Goal: Task Accomplishment & Management: Use online tool/utility

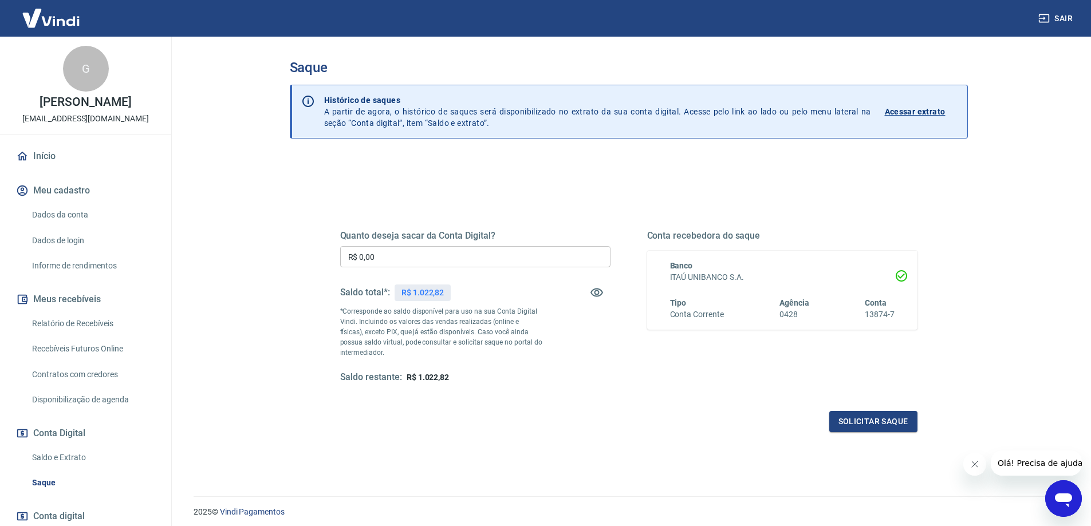
click at [399, 262] on input "R$ 0,00" at bounding box center [475, 256] width 270 height 21
type input "R$ 1.022,82"
click at [879, 422] on button "Solicitar saque" at bounding box center [873, 421] width 88 height 21
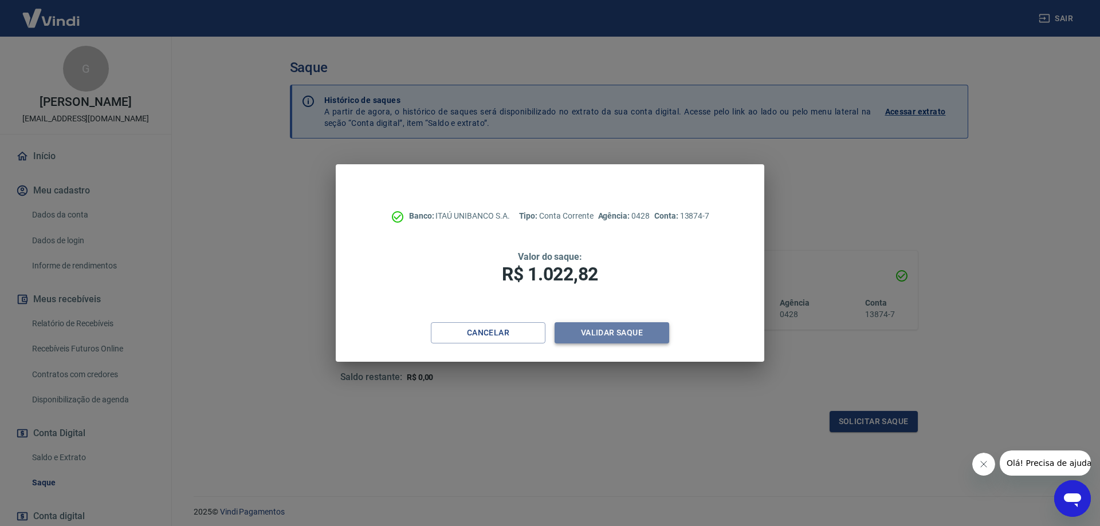
click at [641, 335] on button "Validar saque" at bounding box center [612, 333] width 115 height 21
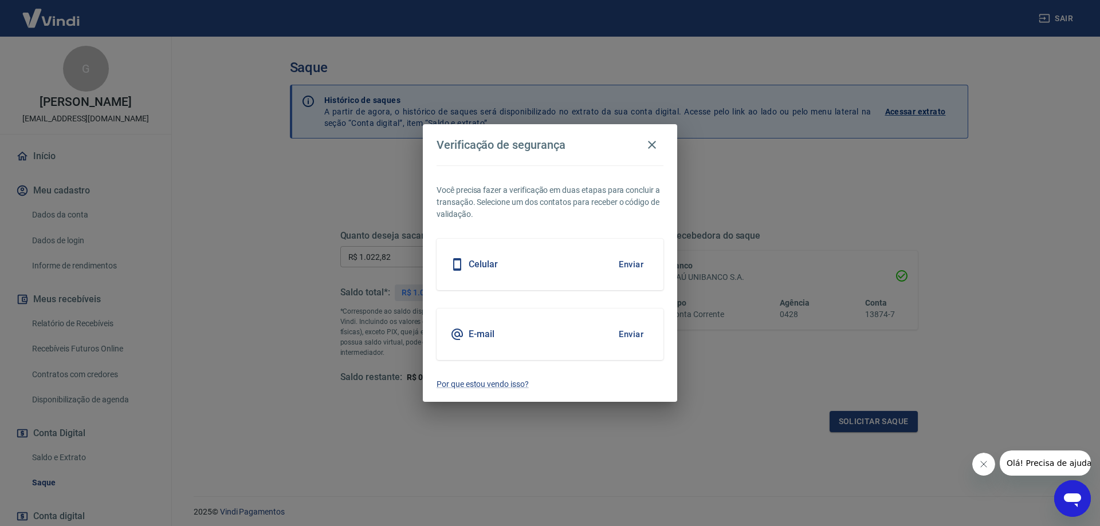
click at [636, 263] on button "Enviar" at bounding box center [630, 265] width 37 height 24
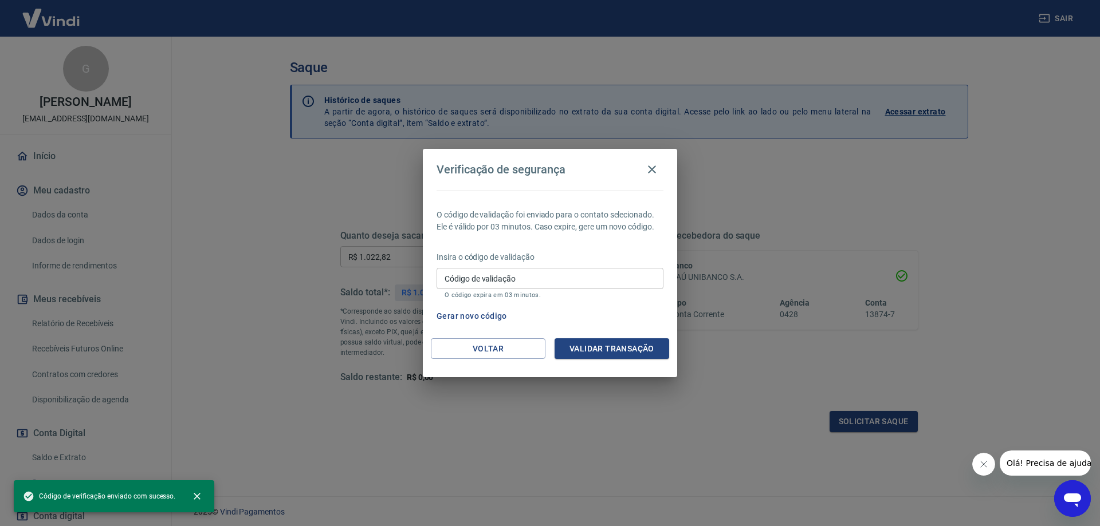
click at [541, 274] on input "Código de validação" at bounding box center [550, 278] width 227 height 21
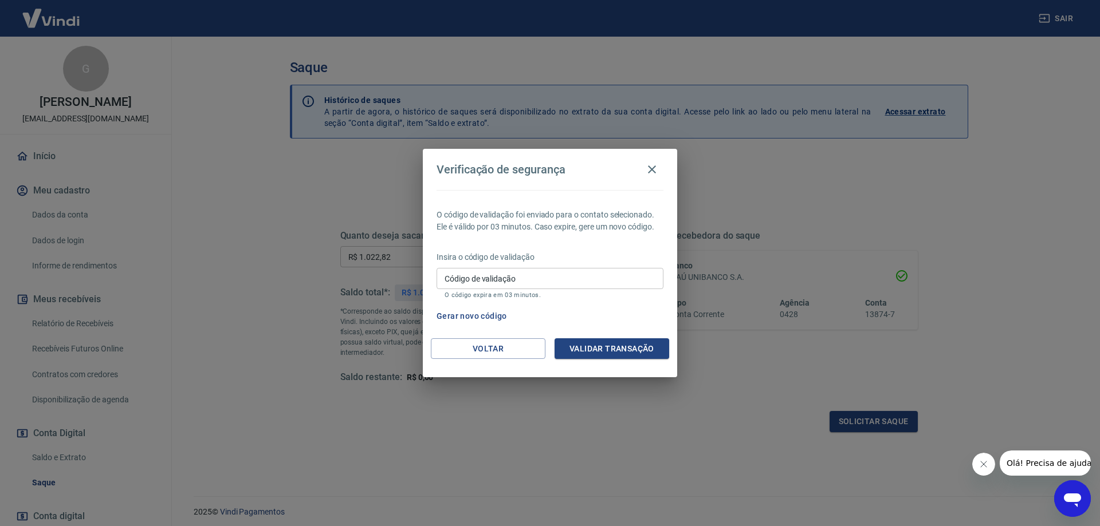
click at [705, 457] on div "Verificação de segurança O código de validação foi enviado para o contato selec…" at bounding box center [550, 263] width 1100 height 526
click at [446, 284] on input "Código de validação" at bounding box center [550, 278] width 227 height 21
click at [622, 441] on div "Verificação de segurança O código de validação foi enviado para o contato selec…" at bounding box center [550, 263] width 1100 height 526
click at [478, 314] on button "Gerar novo código" at bounding box center [472, 316] width 80 height 21
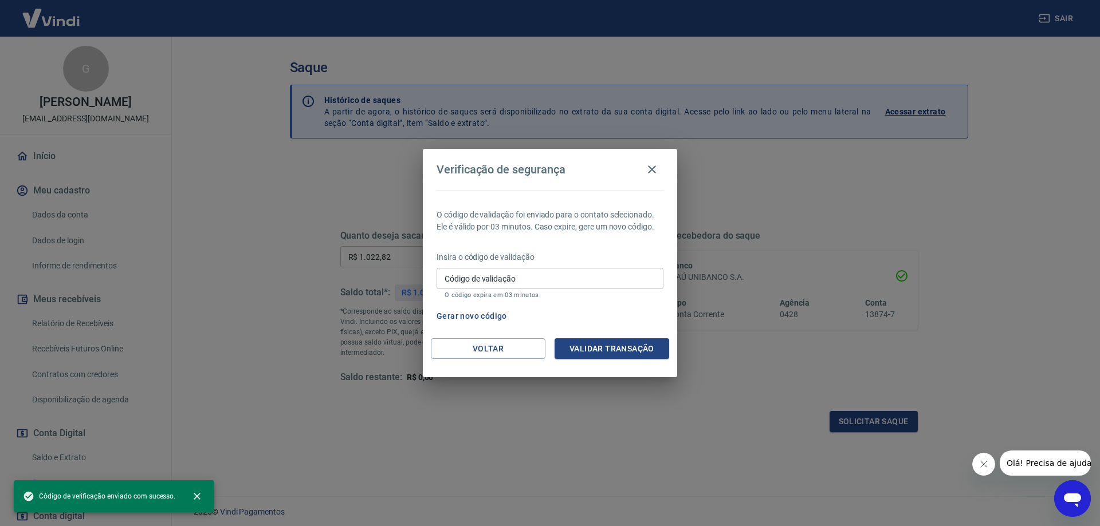
click at [485, 281] on input "Código de validação" at bounding box center [550, 278] width 227 height 21
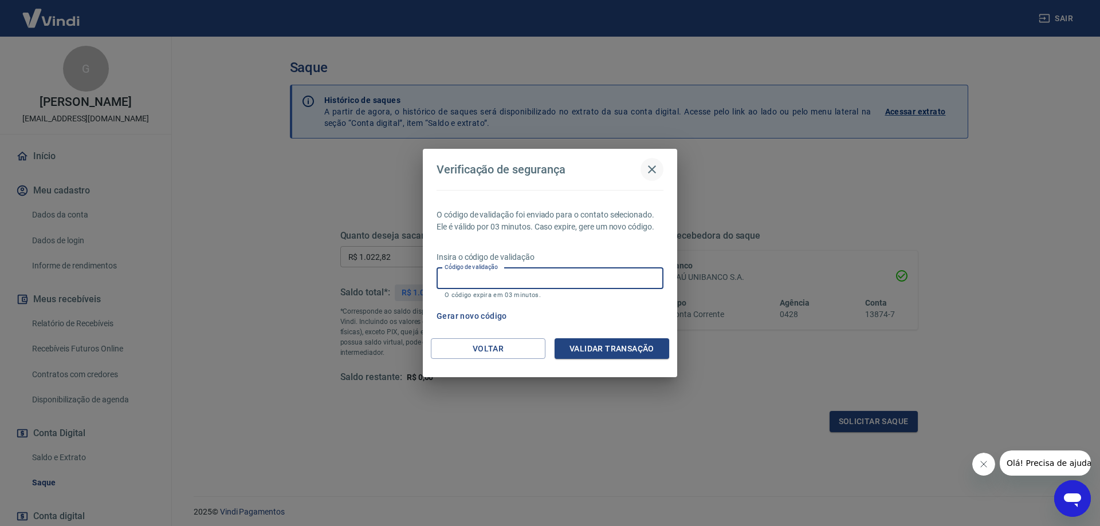
click at [654, 168] on icon "button" at bounding box center [652, 170] width 8 height 8
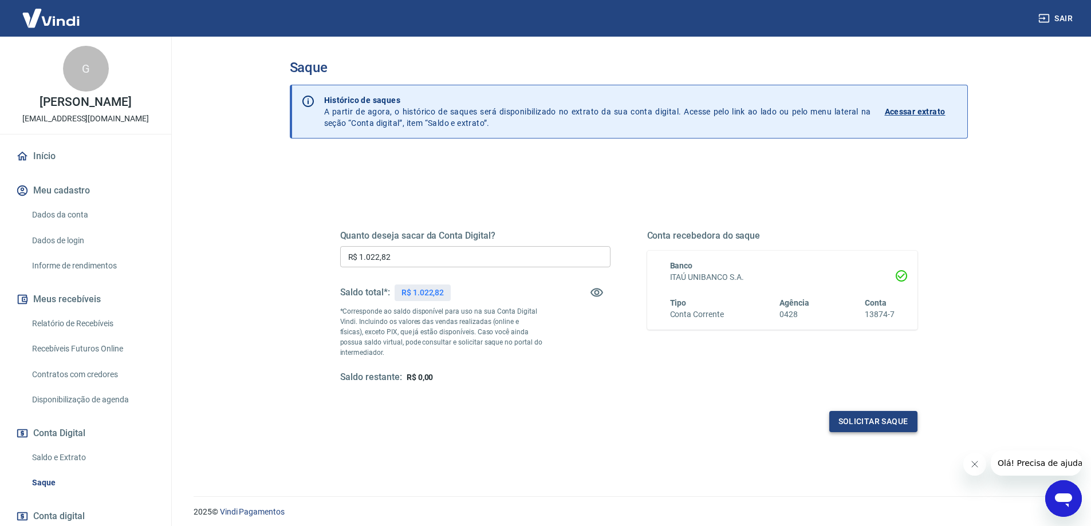
click at [882, 424] on button "Solicitar saque" at bounding box center [873, 421] width 88 height 21
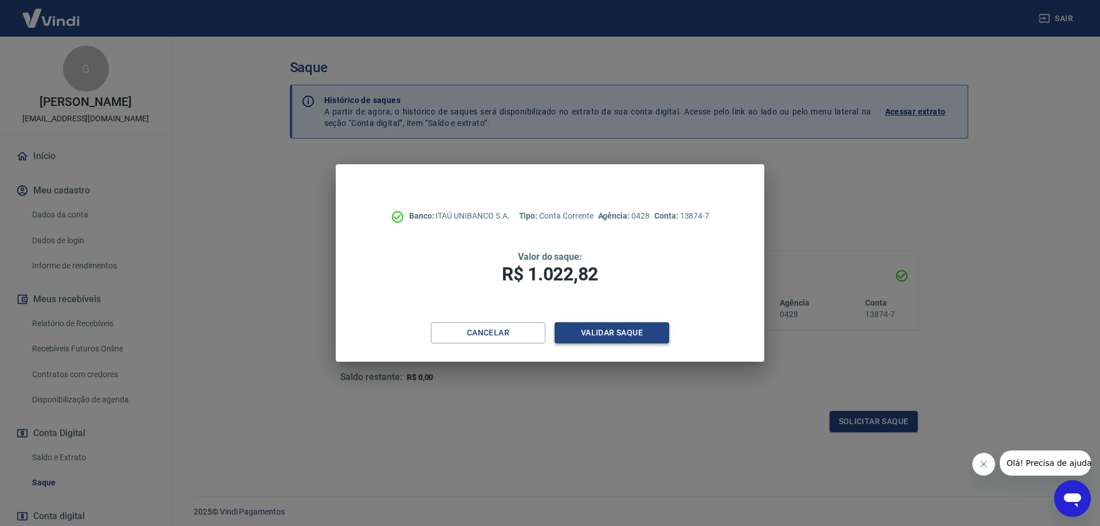
click at [611, 330] on button "Validar saque" at bounding box center [612, 333] width 115 height 21
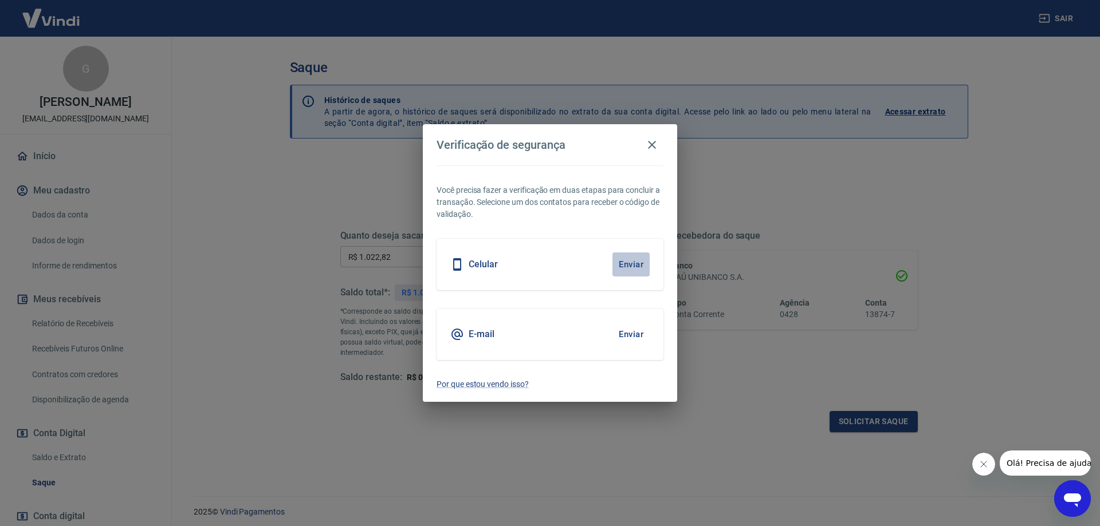
click at [630, 264] on button "Enviar" at bounding box center [630, 265] width 37 height 24
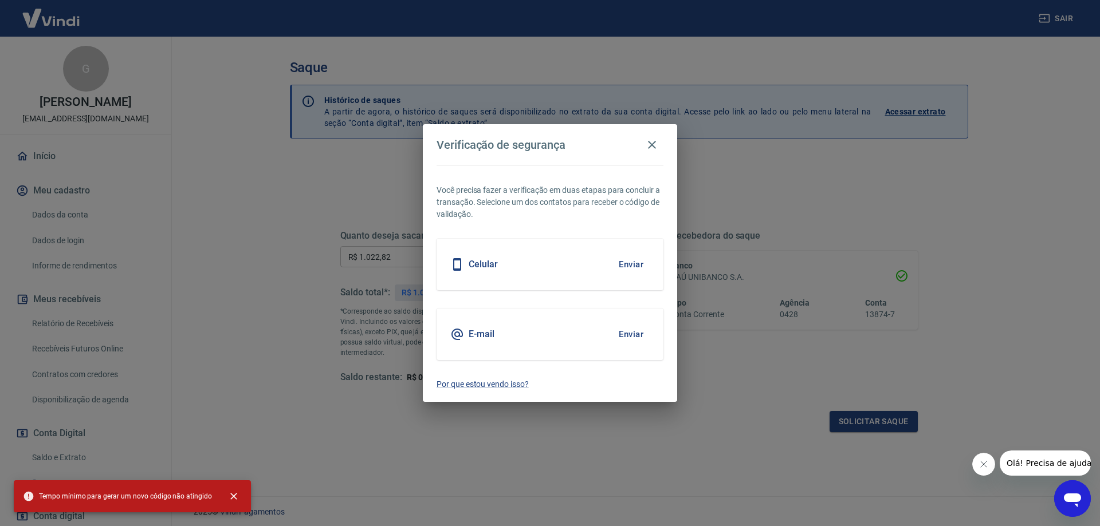
click at [630, 264] on button "Enviar" at bounding box center [630, 265] width 37 height 24
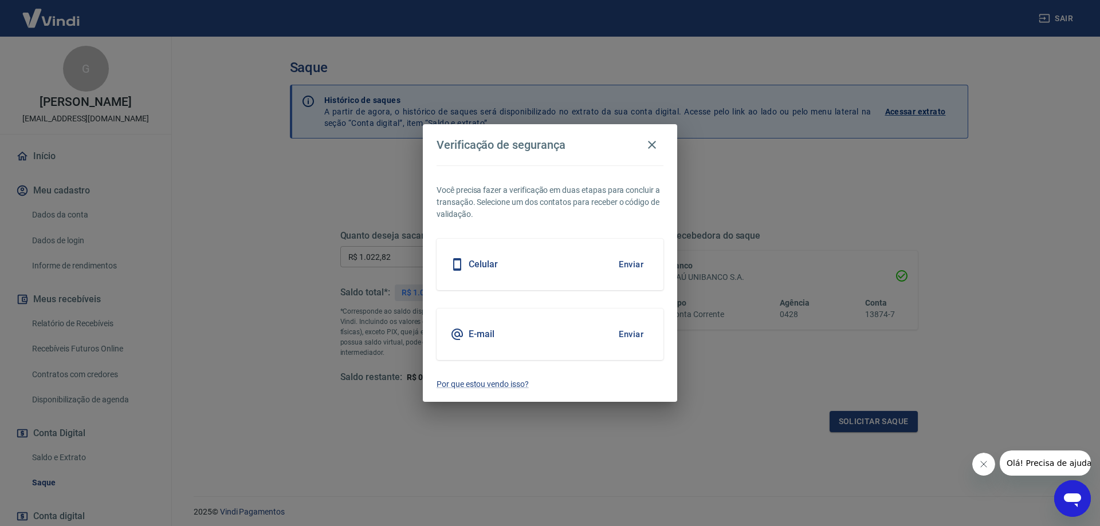
click at [630, 264] on body "Sair G [PERSON_NAME] [EMAIL_ADDRESS][DOMAIN_NAME] Início Meu cadastro Dados da …" at bounding box center [550, 263] width 1100 height 526
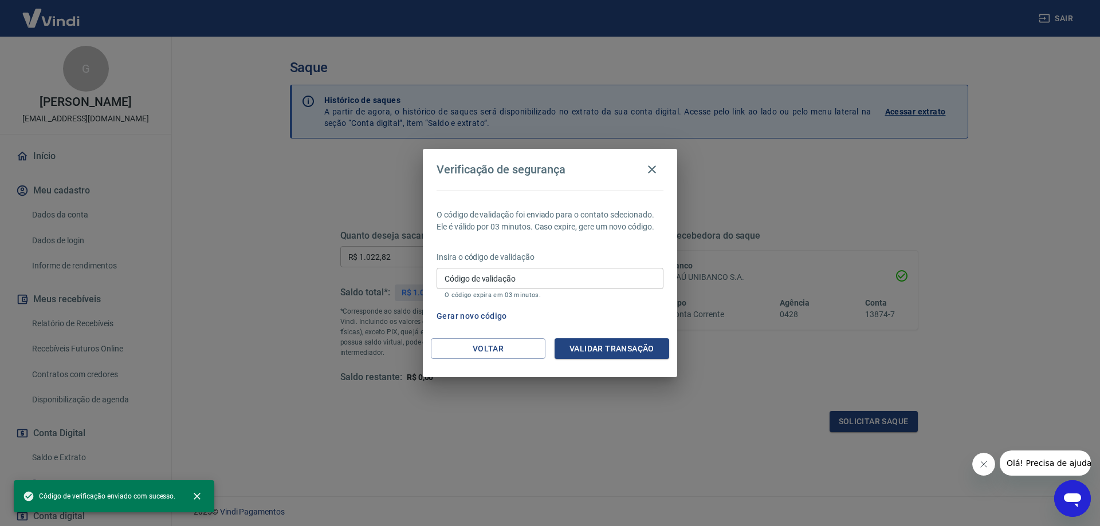
click at [599, 278] on input "Código de validação" at bounding box center [550, 278] width 227 height 21
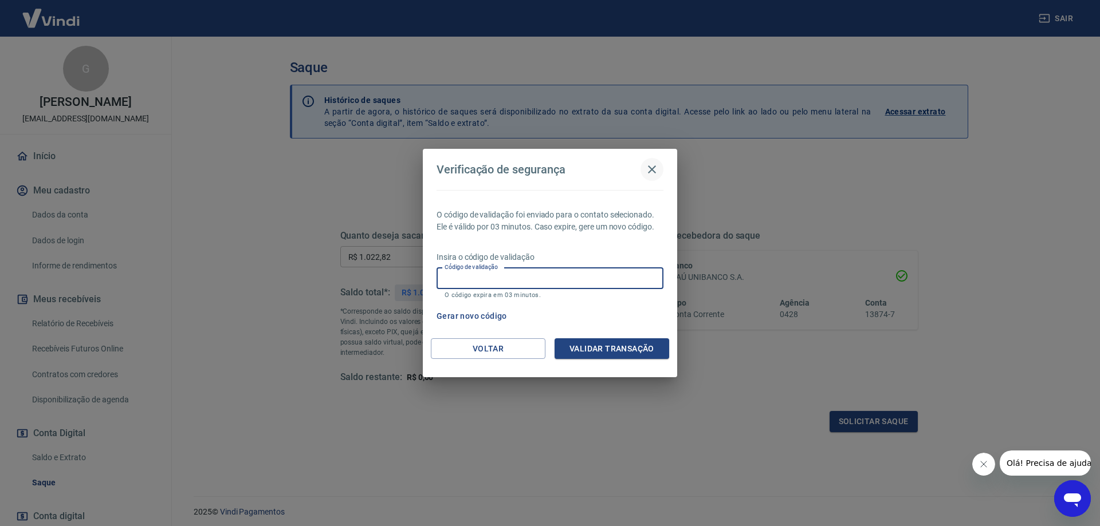
click at [651, 173] on icon "button" at bounding box center [652, 170] width 14 height 14
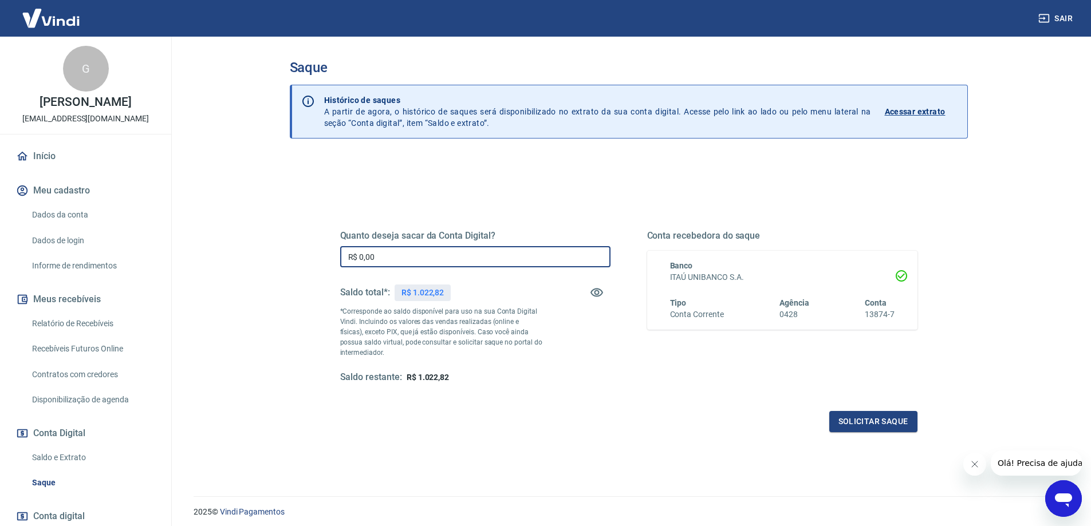
click at [454, 264] on input "R$ 0,00" at bounding box center [475, 256] width 270 height 21
type input "R$ 1.022,82"
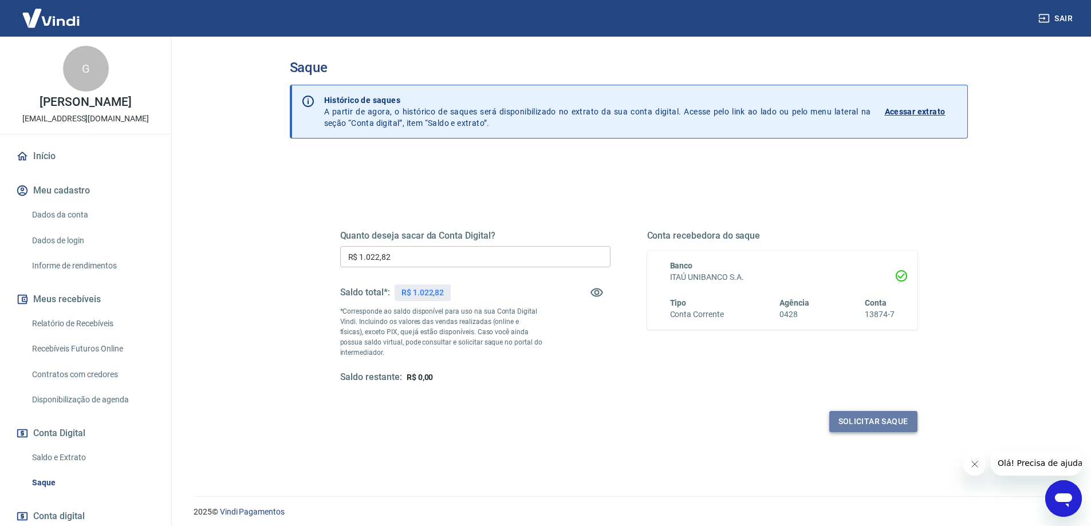
click at [878, 426] on button "Solicitar saque" at bounding box center [873, 421] width 88 height 21
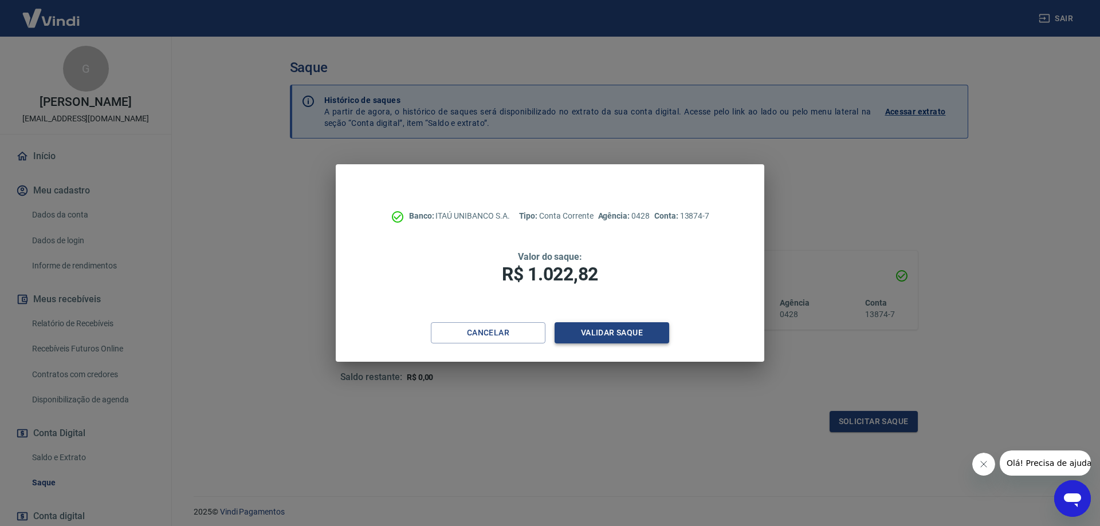
click at [596, 331] on button "Validar saque" at bounding box center [612, 333] width 115 height 21
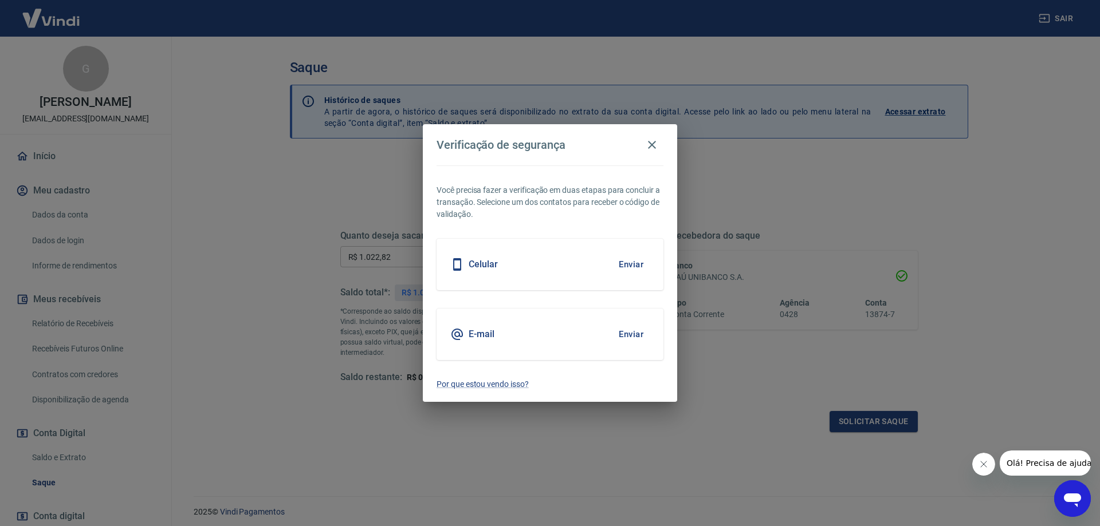
click at [632, 264] on button "Enviar" at bounding box center [630, 265] width 37 height 24
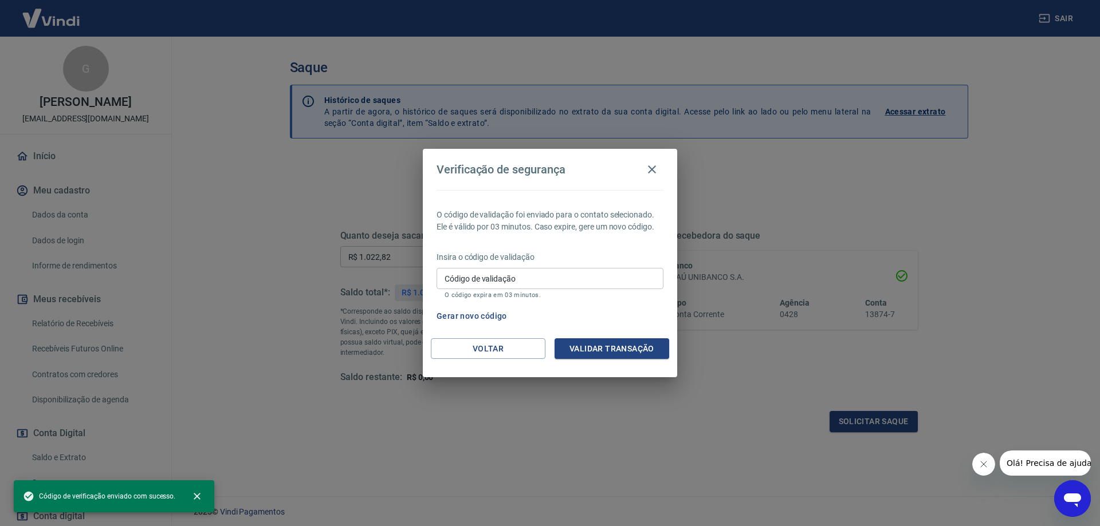
click at [534, 278] on input "Código de validação" at bounding box center [550, 278] width 227 height 21
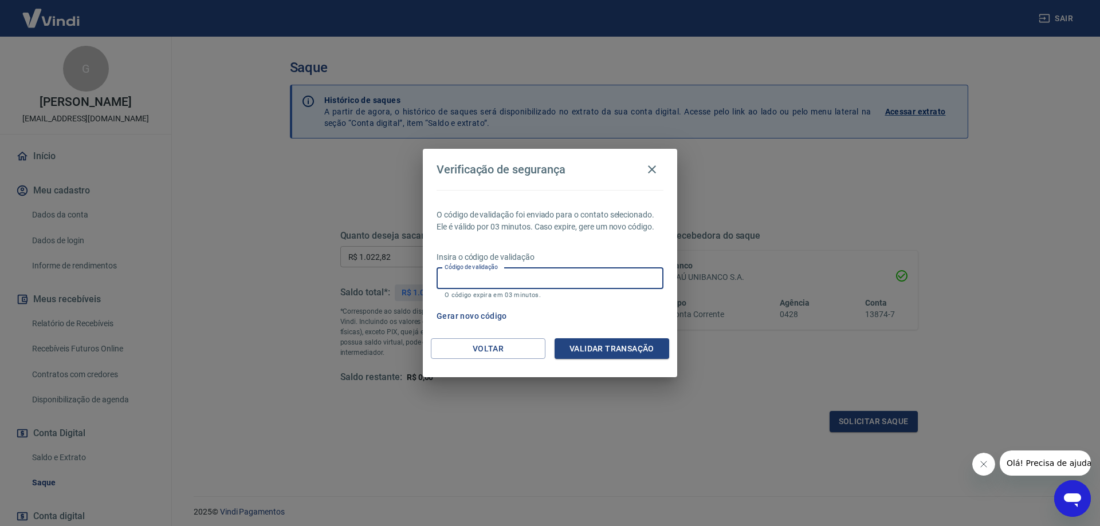
click at [754, 416] on div "Verificação de segurança O código de validação foi enviado para o contato selec…" at bounding box center [550, 263] width 1100 height 526
click at [596, 350] on button "Validar transação" at bounding box center [612, 349] width 115 height 21
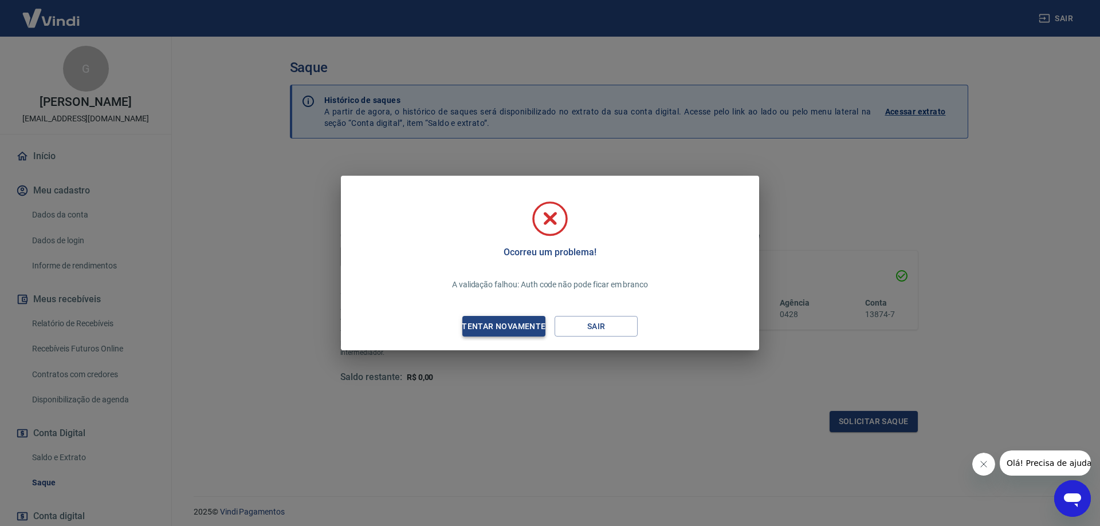
click at [500, 328] on div "Tentar novamente" at bounding box center [503, 327] width 111 height 14
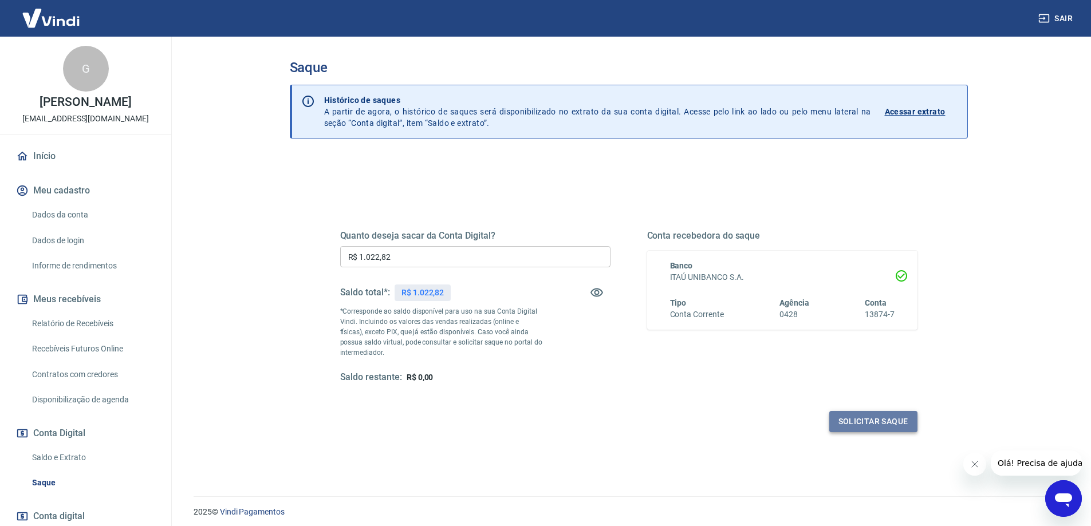
click at [881, 424] on button "Solicitar saque" at bounding box center [873, 421] width 88 height 21
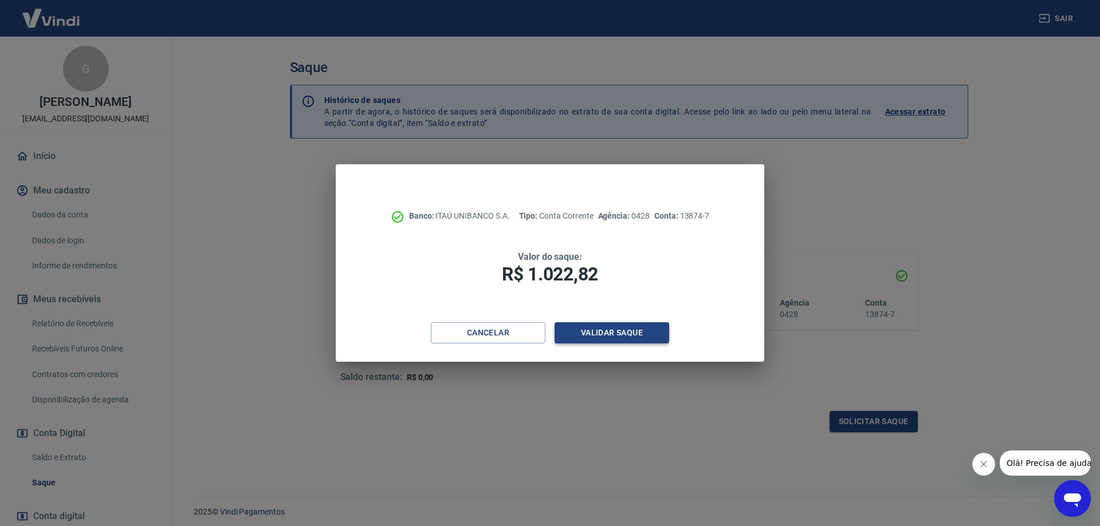
click at [618, 331] on button "Validar saque" at bounding box center [612, 333] width 115 height 21
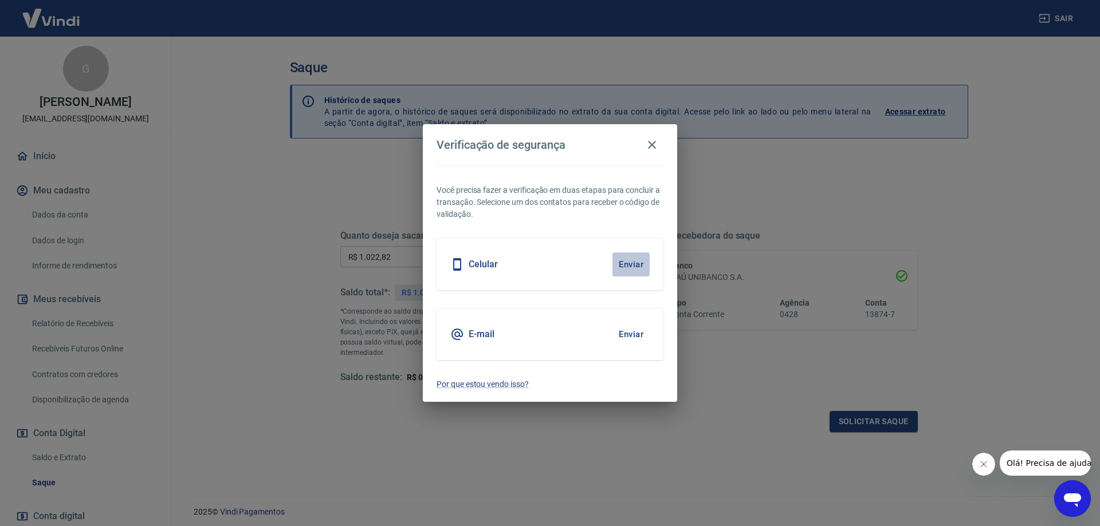
click at [631, 263] on button "Enviar" at bounding box center [630, 265] width 37 height 24
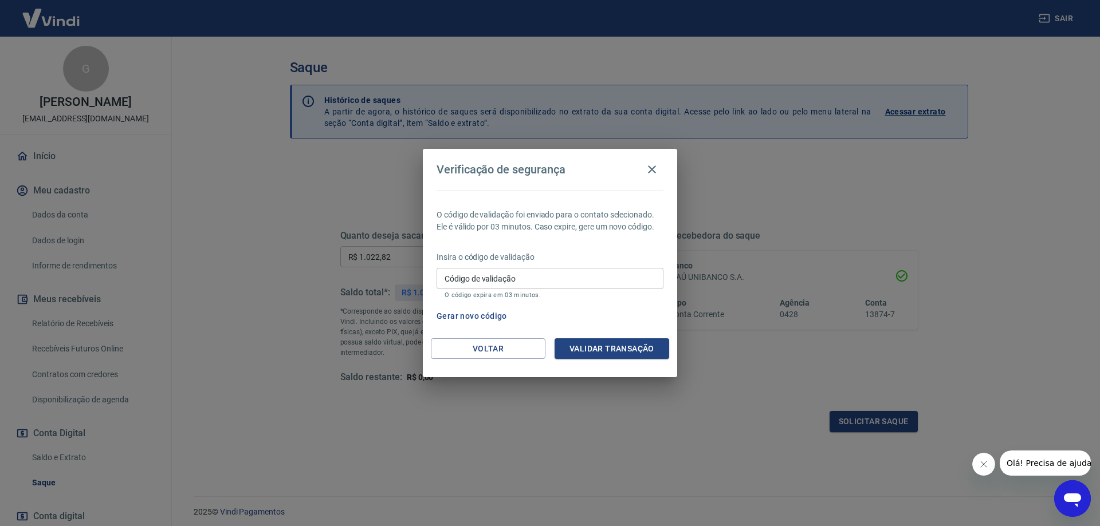
click at [542, 277] on input "Código de validação" at bounding box center [550, 278] width 227 height 21
click at [650, 174] on icon "button" at bounding box center [652, 170] width 14 height 14
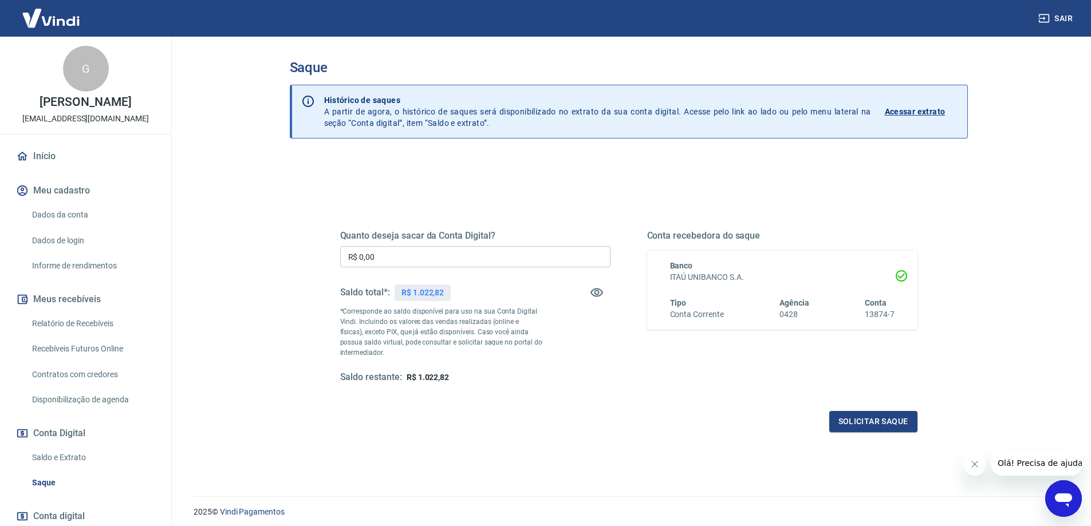
click at [422, 251] on input "R$ 0,00" at bounding box center [475, 256] width 270 height 21
type input "R$ 1.022,82"
click at [893, 422] on button "Solicitar saque" at bounding box center [873, 421] width 88 height 21
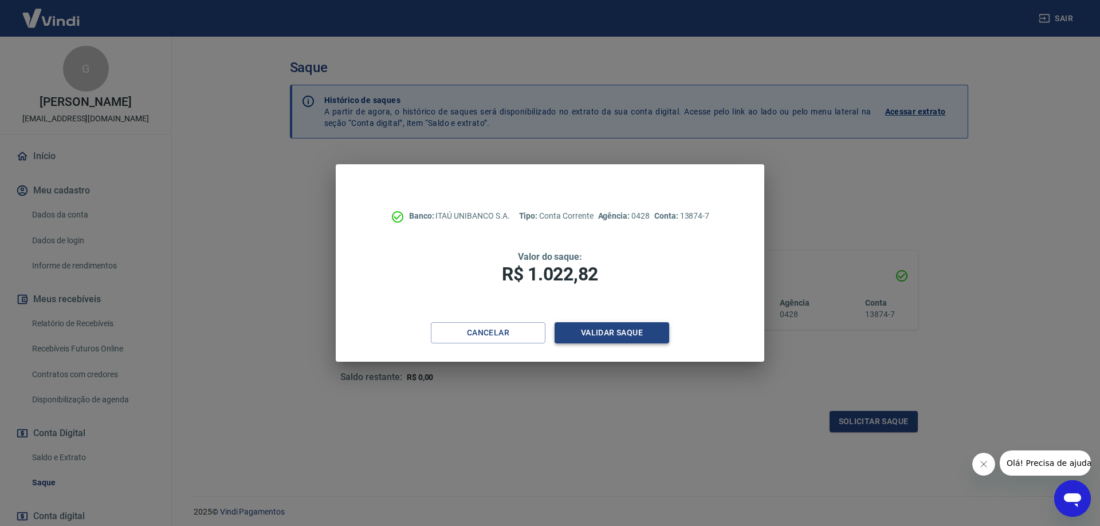
click at [620, 331] on button "Validar saque" at bounding box center [612, 333] width 115 height 21
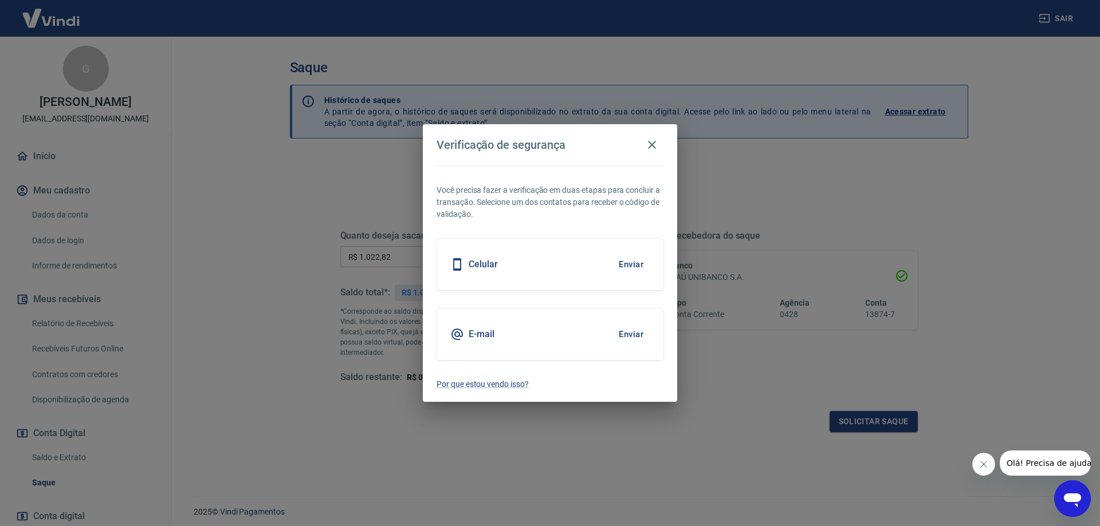
click at [626, 261] on button "Enviar" at bounding box center [630, 265] width 37 height 24
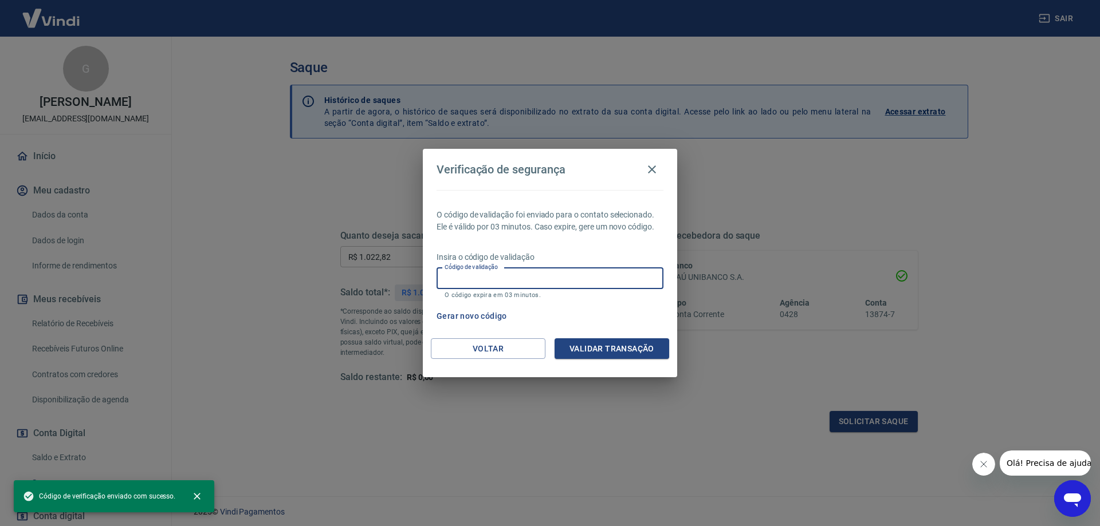
click at [547, 274] on input "Código de validação" at bounding box center [550, 278] width 227 height 21
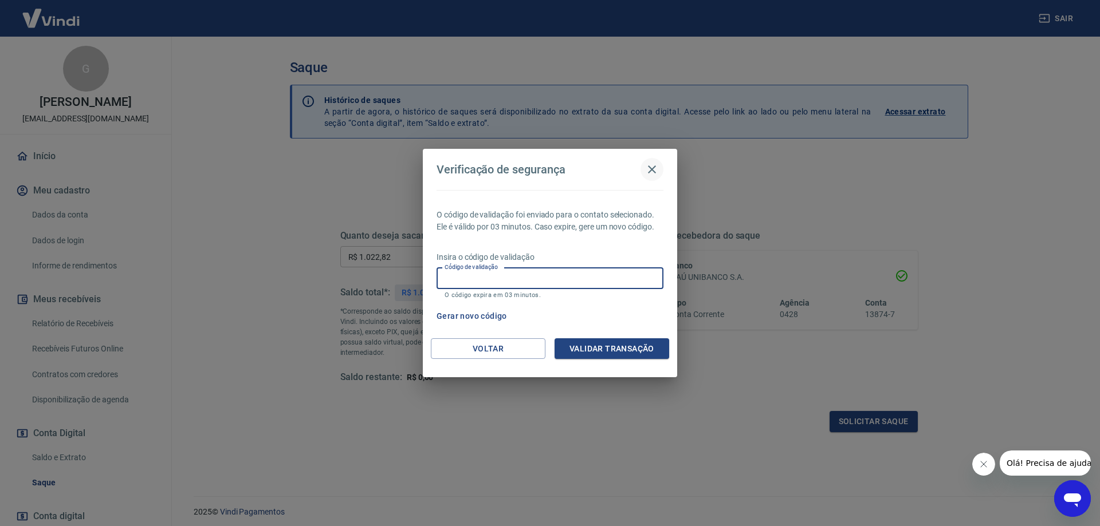
click at [649, 172] on icon "button" at bounding box center [652, 170] width 8 height 8
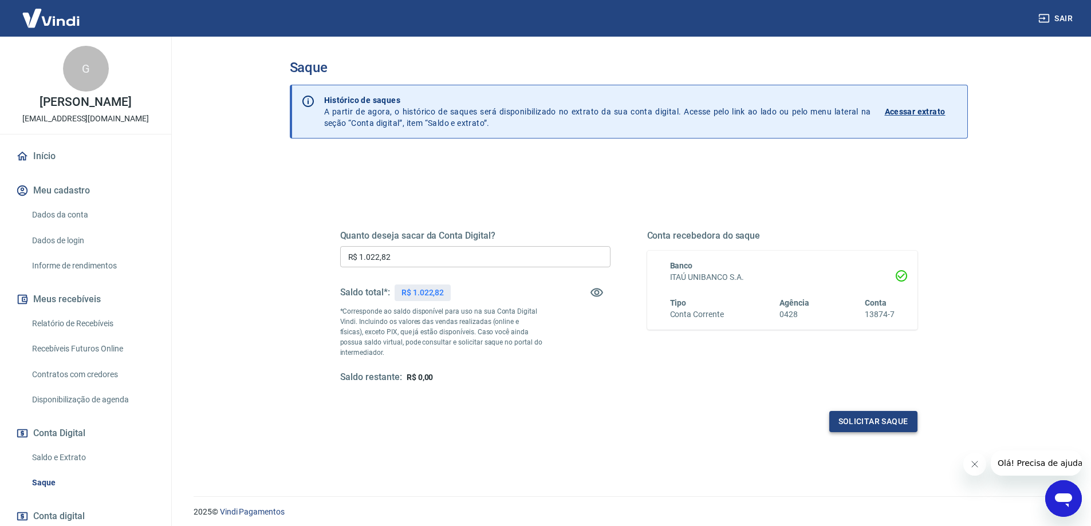
click at [867, 422] on button "Solicitar saque" at bounding box center [873, 421] width 88 height 21
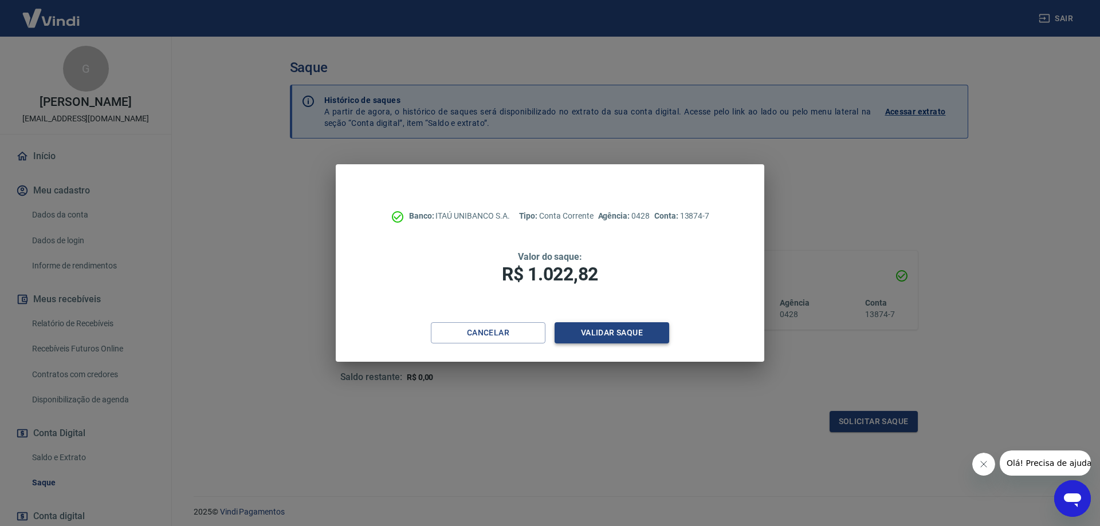
click at [624, 329] on button "Validar saque" at bounding box center [612, 333] width 115 height 21
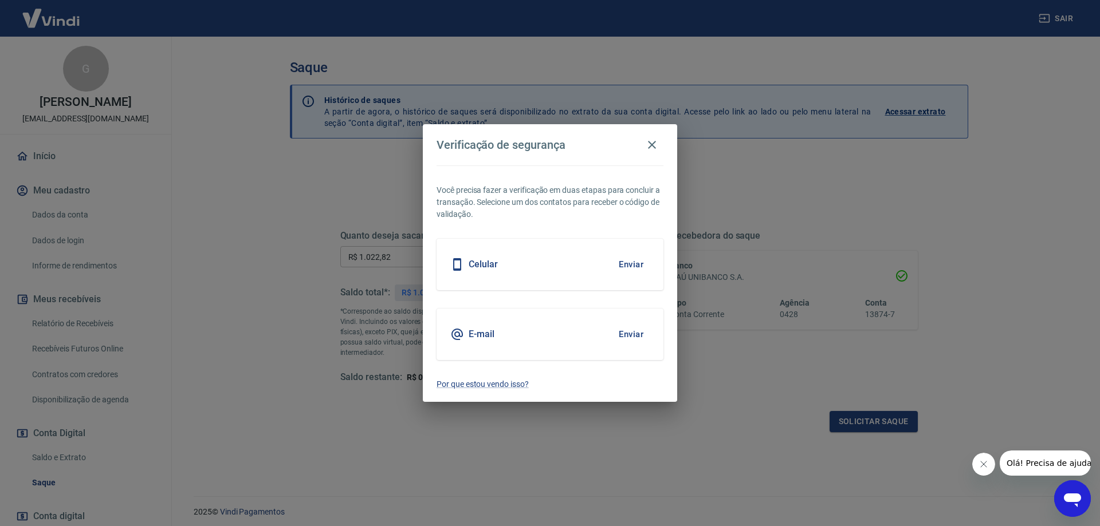
click at [634, 335] on button "Enviar" at bounding box center [630, 335] width 37 height 24
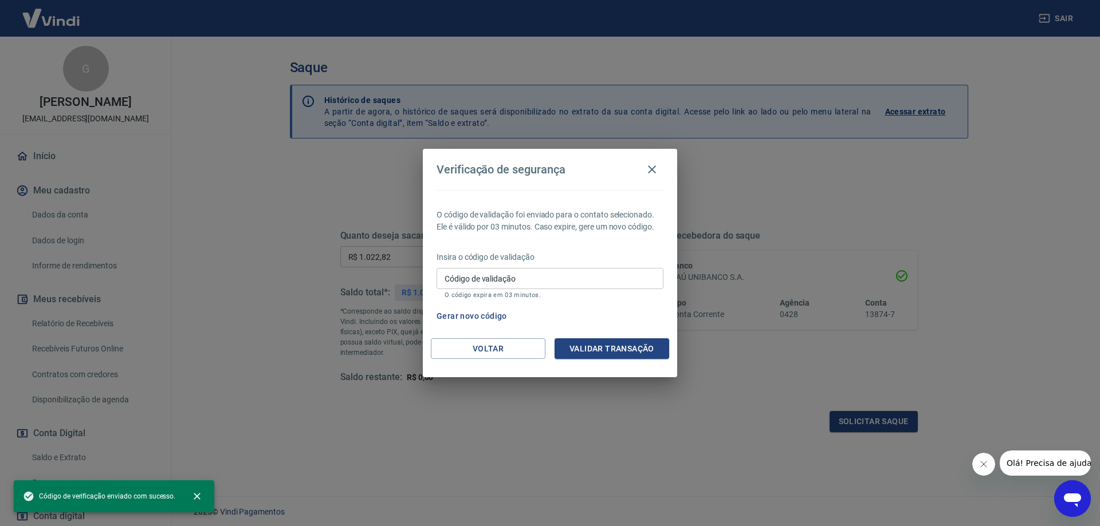
click at [488, 274] on div "Código de validação Código de validação O código expira em 03 minutos." at bounding box center [550, 283] width 227 height 31
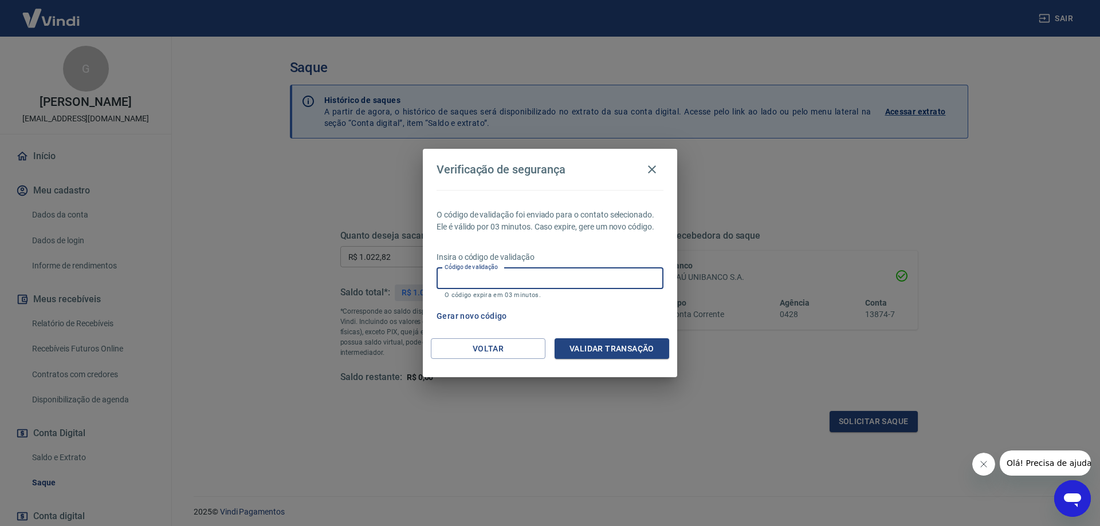
paste input ": 190648"
click at [446, 276] on input ": 190648" at bounding box center [550, 278] width 227 height 21
type input "190648"
click at [591, 344] on button "Validar transação" at bounding box center [612, 349] width 115 height 21
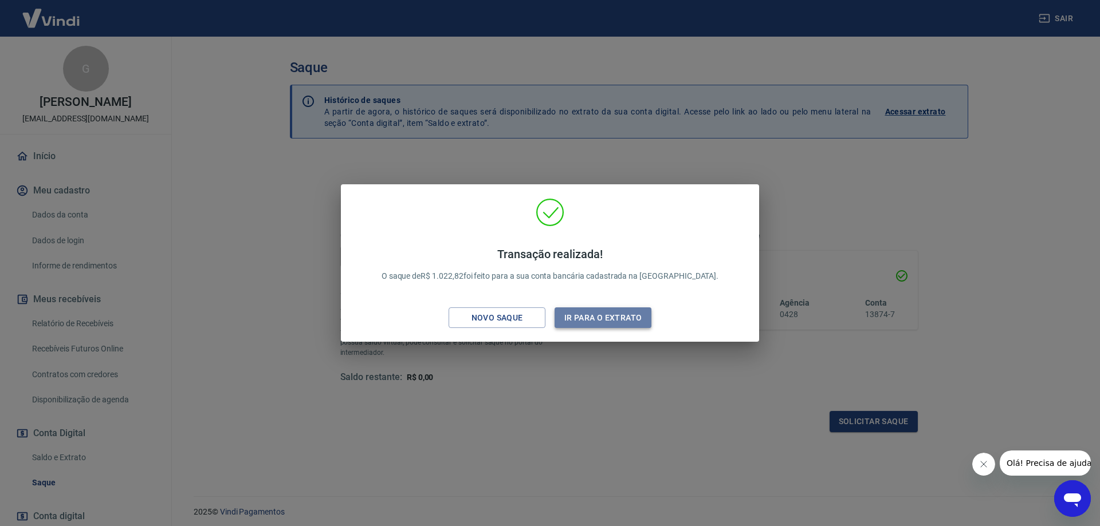
click at [599, 322] on button "Ir para o extrato" at bounding box center [603, 318] width 97 height 21
